Goal: Information Seeking & Learning: Learn about a topic

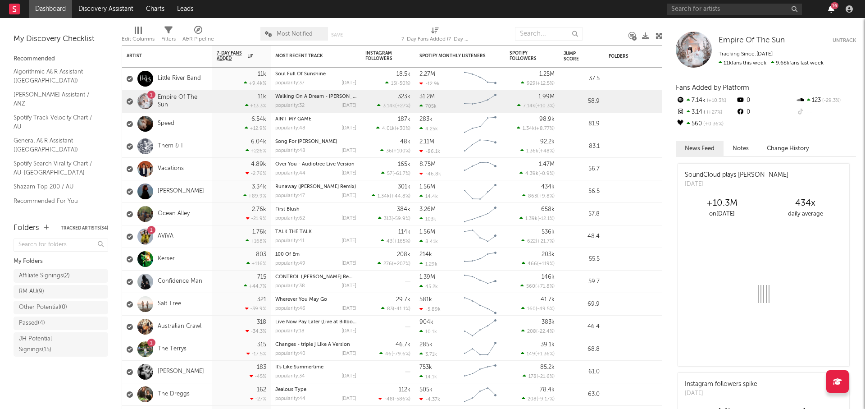
click at [830, 9] on icon "button" at bounding box center [831, 8] width 6 height 7
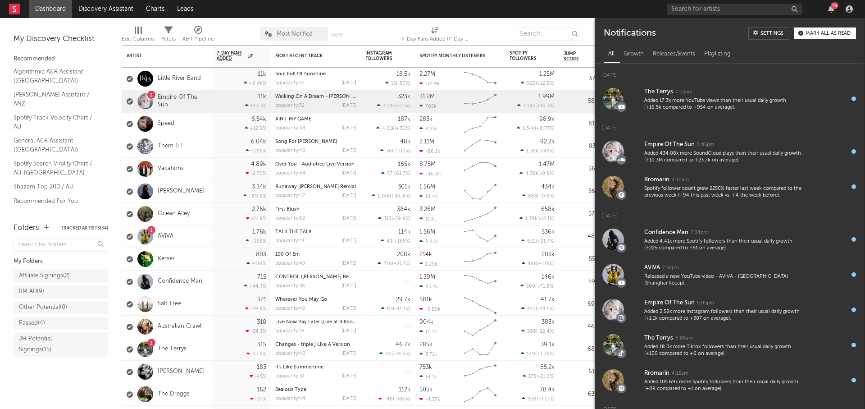
click at [828, 39] on button "Mark all as read" at bounding box center [825, 33] width 62 height 12
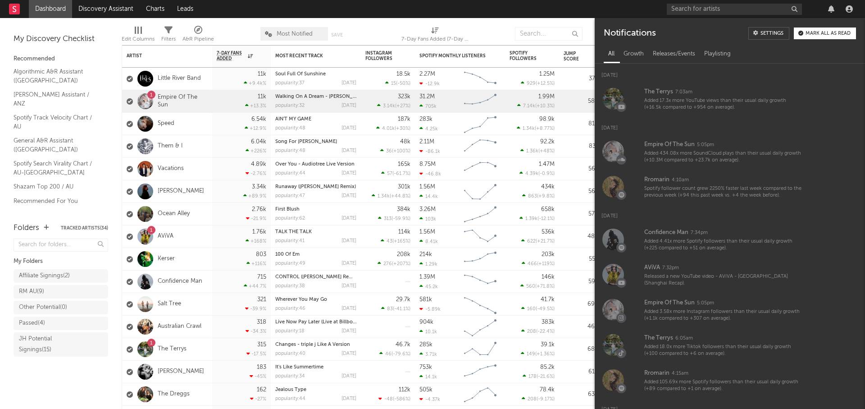
click at [824, 6] on div at bounding box center [761, 9] width 189 height 18
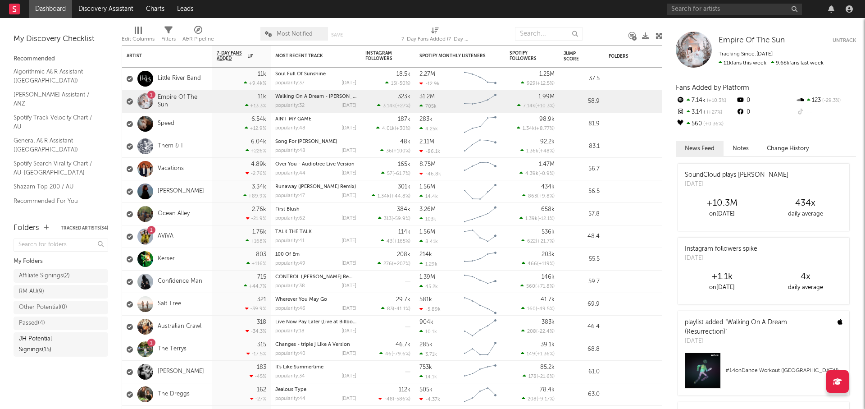
click at [63, 348] on div "JH Potential Signings ( 15 )" at bounding box center [61, 344] width 95 height 24
click at [69, 336] on div "JH Potential Signings ( 15 )" at bounding box center [51, 344] width 64 height 22
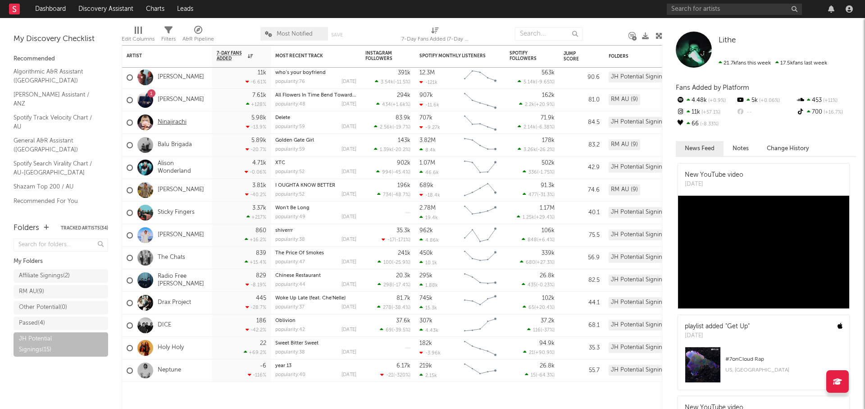
click at [176, 124] on link "Ninajirachi" at bounding box center [172, 123] width 29 height 8
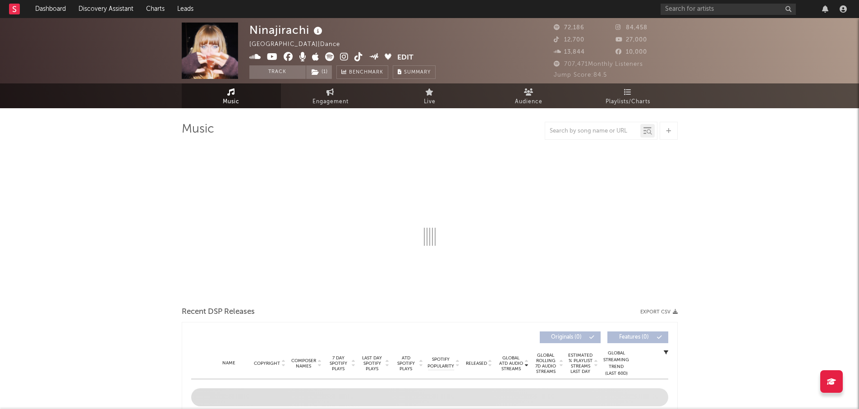
select select "6m"
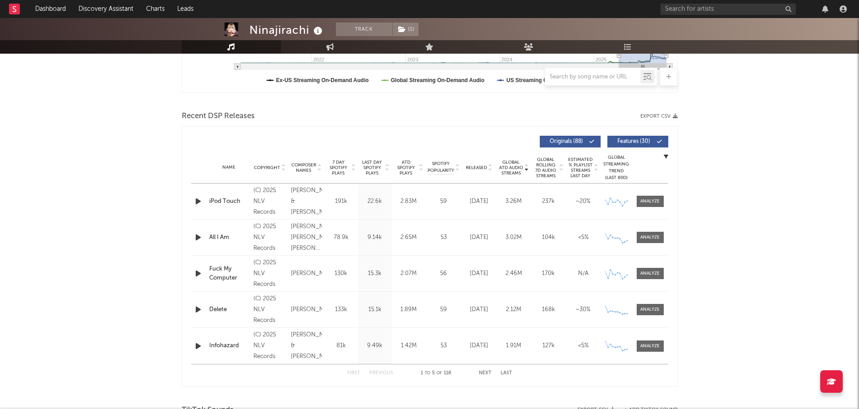
scroll to position [270, 0]
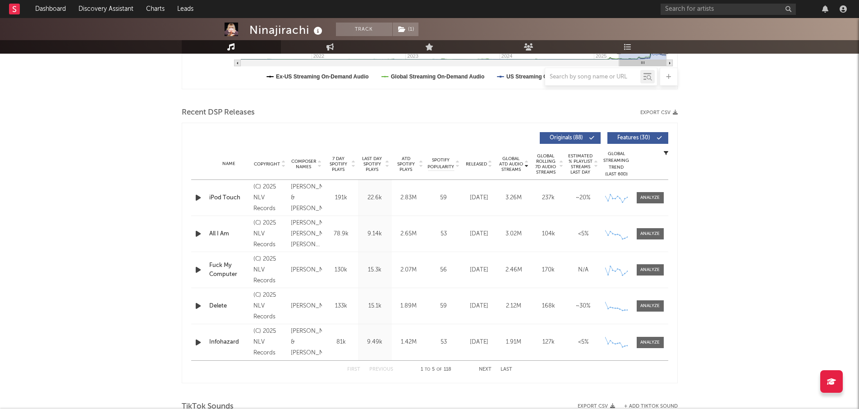
click at [408, 159] on span "ATD Spotify Plays" at bounding box center [406, 164] width 24 height 16
click at [388, 163] on div at bounding box center [386, 164] width 5 height 16
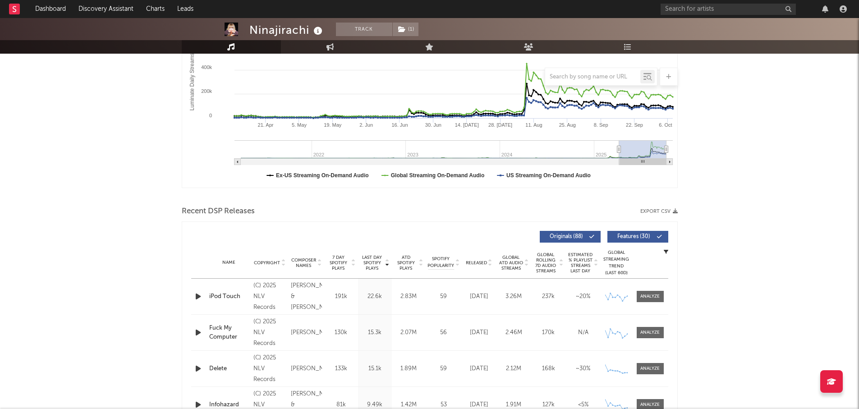
scroll to position [90, 0]
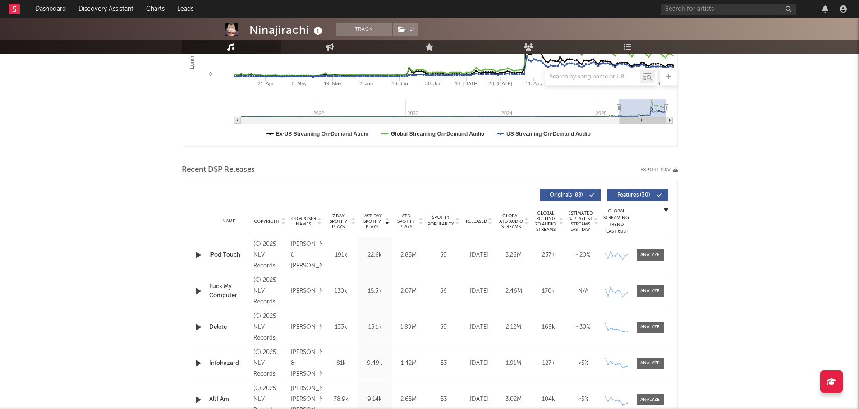
scroll to position [270, 0]
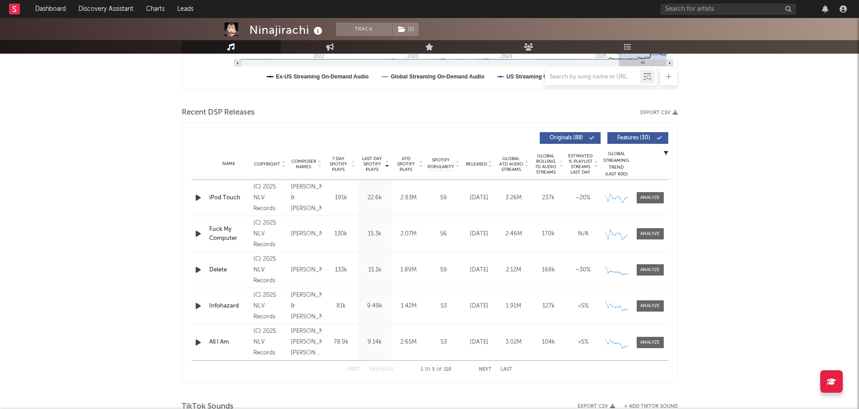
click at [487, 370] on button "Next" at bounding box center [485, 369] width 13 height 5
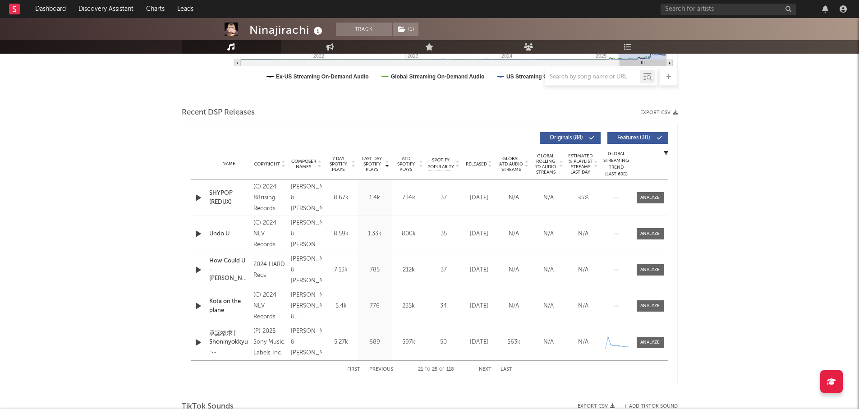
click at [487, 370] on button "Next" at bounding box center [485, 369] width 13 height 5
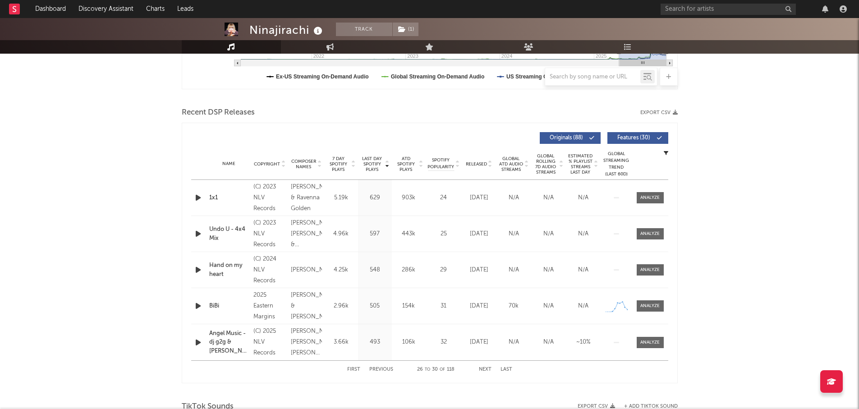
click at [487, 370] on button "Next" at bounding box center [485, 369] width 13 height 5
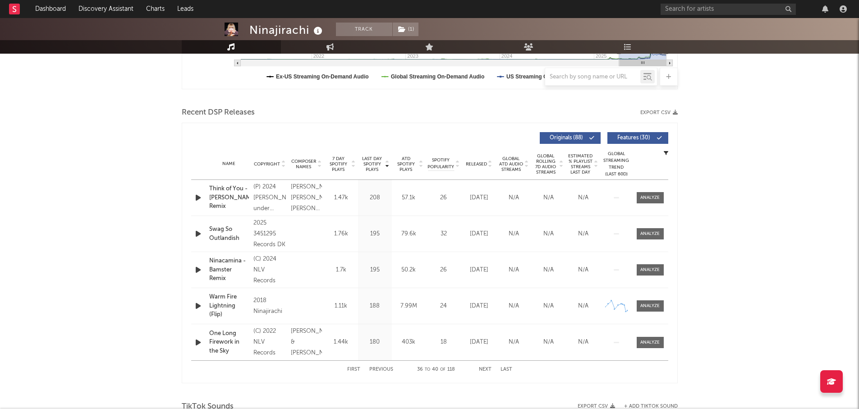
click at [487, 370] on button "Next" at bounding box center [485, 369] width 13 height 5
click at [483, 368] on button "Next" at bounding box center [485, 369] width 13 height 5
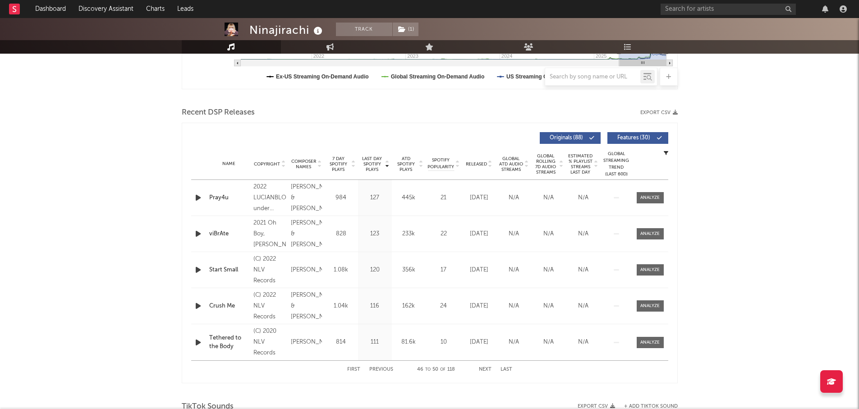
click at [483, 368] on button "Next" at bounding box center [485, 369] width 13 height 5
click at [353, 368] on button "First" at bounding box center [353, 369] width 13 height 5
